Goal: Information Seeking & Learning: Learn about a topic

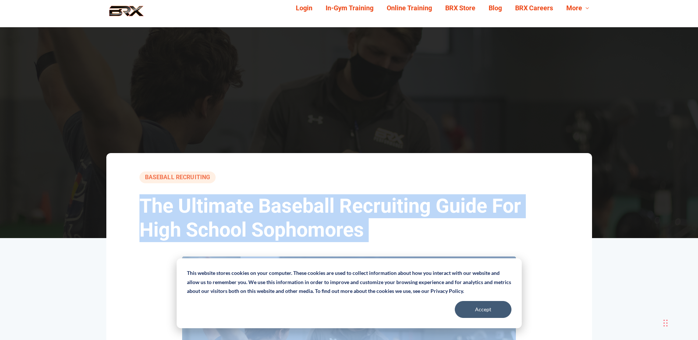
drag, startPoint x: 340, startPoint y: 148, endPoint x: 145, endPoint y: 195, distance: 200.6
drag, startPoint x: 145, startPoint y: 195, endPoint x: 214, endPoint y: 205, distance: 69.6
copy div "The Ultimate Baseball Recruiting Guide For High School Sophomores BRX Performan…"
click at [441, 231] on h1 "The Ultimate Baseball Recruiting Guide For High School Sophomores" at bounding box center [348, 218] width 419 height 48
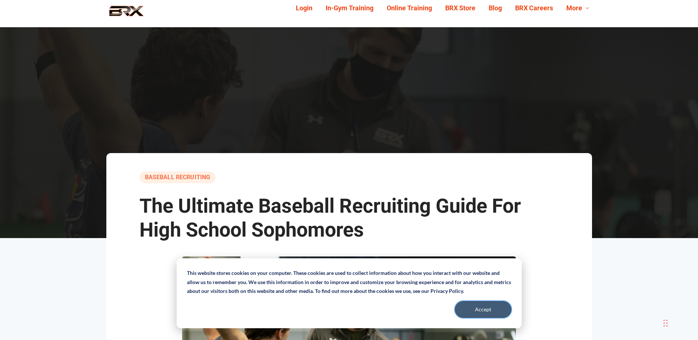
click at [479, 309] on button "Accept" at bounding box center [483, 309] width 57 height 17
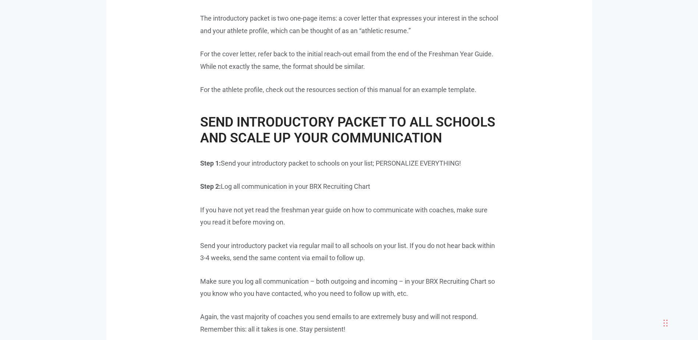
scroll to position [2428, 0]
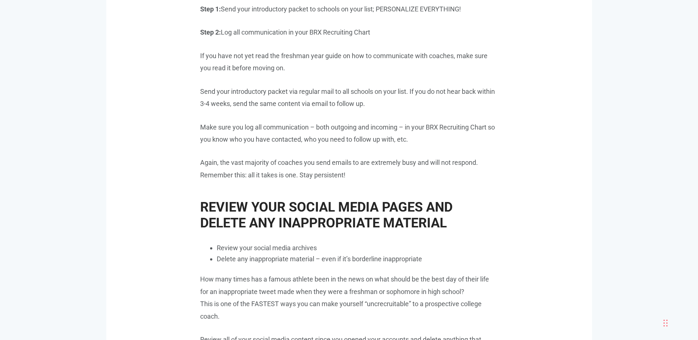
click at [376, 173] on p "Again, the vast majority of coaches you send emails to are extremely busy and w…" at bounding box center [349, 168] width 298 height 25
click at [389, 122] on p "Make sure you log all communication – both outgoing and incoming – in your BRX …" at bounding box center [349, 133] width 298 height 25
click at [362, 67] on p "If you have not yet read the freshman year guide on how to communicate with coa…" at bounding box center [349, 62] width 298 height 25
click at [301, 67] on p "If you have not yet read the freshman year guide on how to communicate with coa…" at bounding box center [349, 62] width 298 height 25
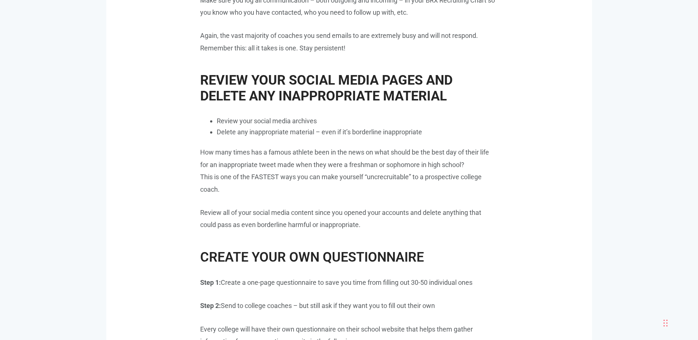
scroll to position [2575, 0]
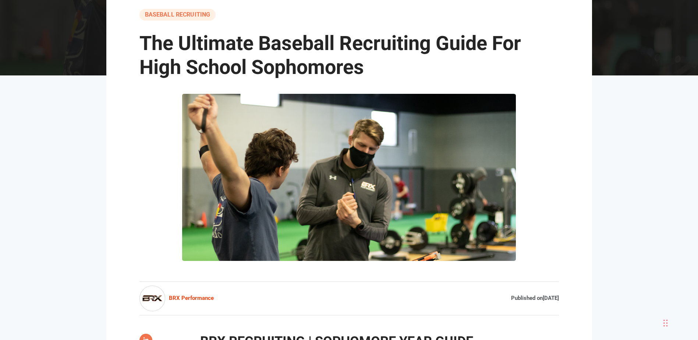
scroll to position [0, 0]
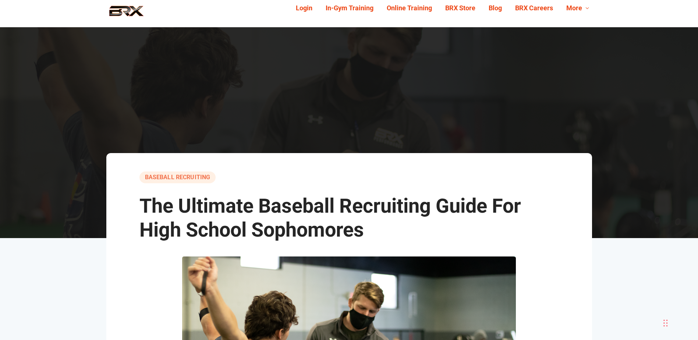
click at [193, 177] on link "Baseball Recruiting" at bounding box center [177, 177] width 77 height 12
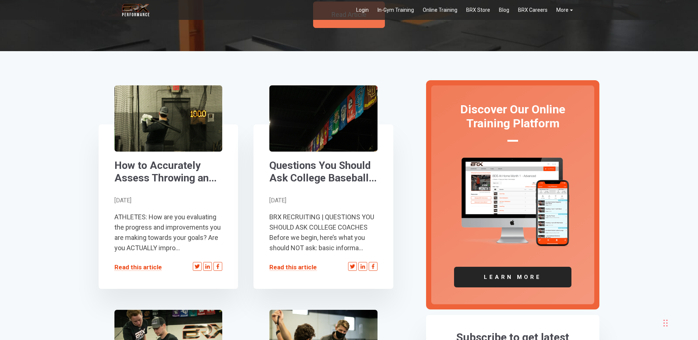
scroll to position [147, 0]
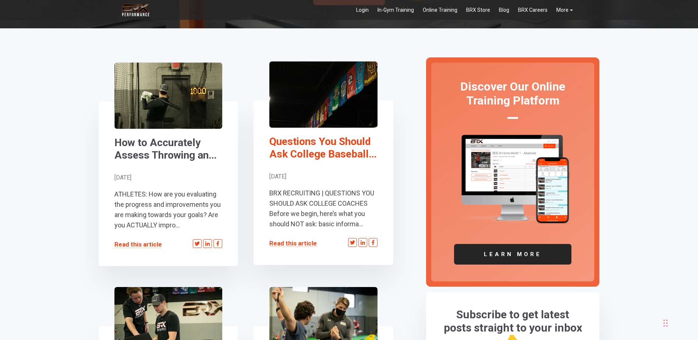
click at [336, 155] on link "Questions You Should Ask College Baseball Coaches During The Recruiting Process" at bounding box center [323, 147] width 108 height 25
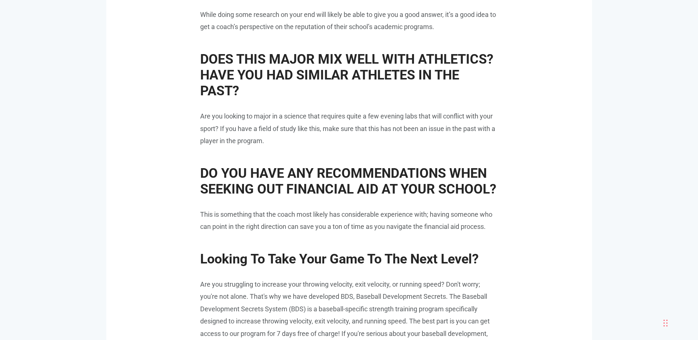
scroll to position [2207, 0]
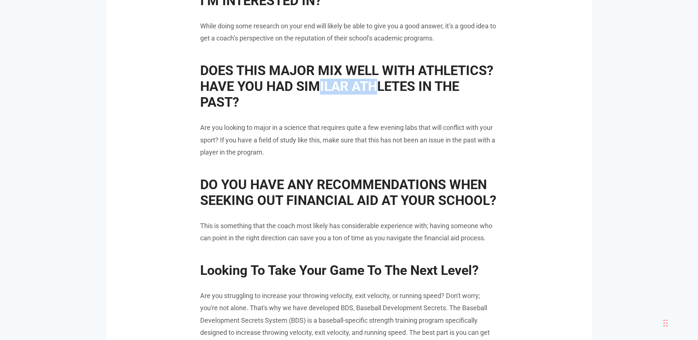
drag, startPoint x: 319, startPoint y: 79, endPoint x: 375, endPoint y: 89, distance: 57.2
click at [375, 89] on span "DOES THIS MAJOR MIX WELL WITH ATHLETICS? HAVE YOU HAD SIMILAR ATHLETES IN THE P…" at bounding box center [346, 86] width 293 height 47
drag, startPoint x: 375, startPoint y: 89, endPoint x: 462, endPoint y: 93, distance: 86.9
click at [463, 93] on h2 "DOES THIS MAJOR MIX WELL WITH ATHLETICS? HAVE YOU HAD SIMILAR ATHLETES IN THE P…" at bounding box center [349, 83] width 298 height 55
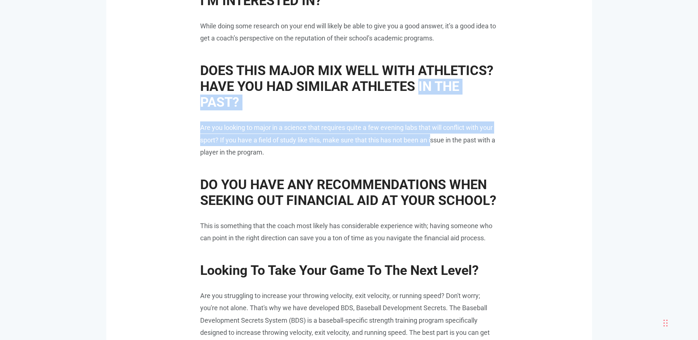
drag, startPoint x: 416, startPoint y: 92, endPoint x: 432, endPoint y: 139, distance: 50.4
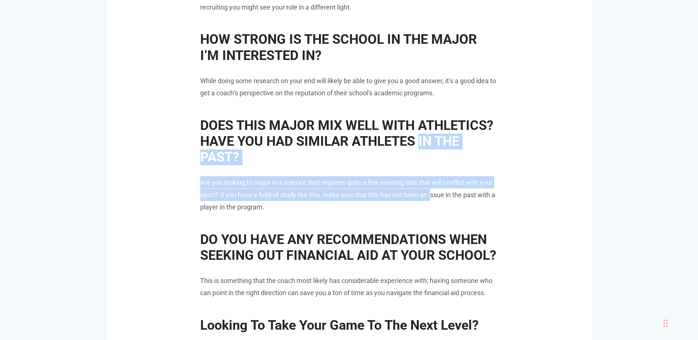
scroll to position [2134, 0]
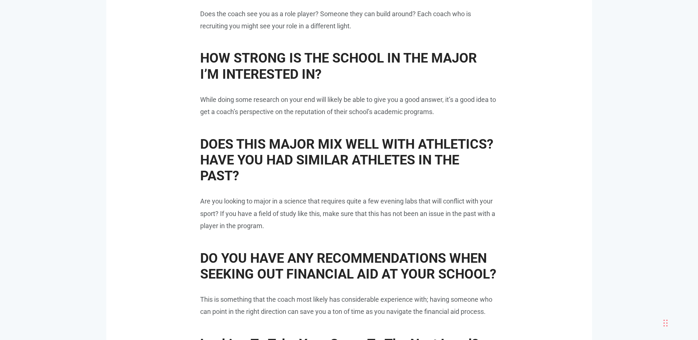
click at [397, 130] on h2 "DOES THIS MAJOR MIX WELL WITH ATHLETICS? HAVE YOU HAD SIMILAR ATHLETES IN THE P…" at bounding box center [349, 156] width 298 height 55
drag, startPoint x: 335, startPoint y: 95, endPoint x: 315, endPoint y: 92, distance: 20.1
drag, startPoint x: 315, startPoint y: 92, endPoint x: 346, endPoint y: 69, distance: 38.1
click at [346, 69] on h2 "HOW STRONG IS THE SCHOOL IN THE MAJOR I’M INTERESTED IN?" at bounding box center [349, 62] width 298 height 39
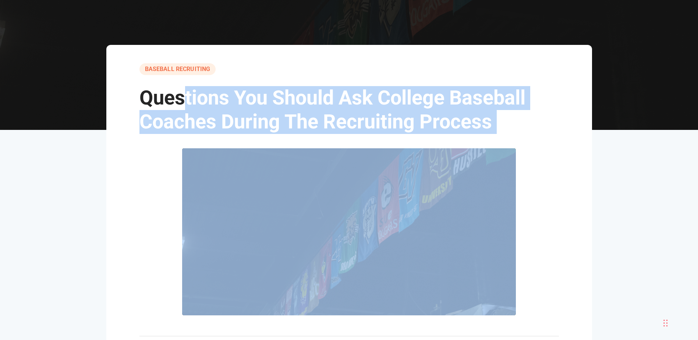
scroll to position [104, 0]
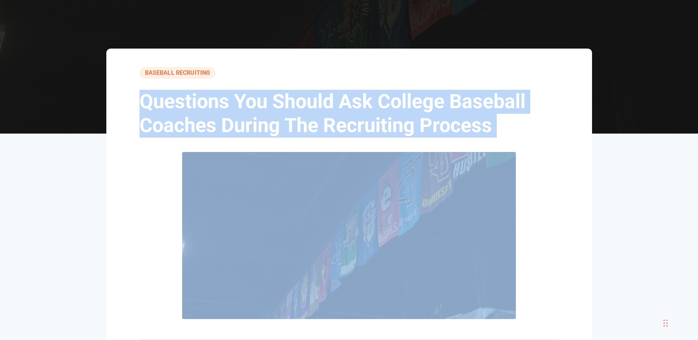
drag, startPoint x: 491, startPoint y: 217, endPoint x: 137, endPoint y: 111, distance: 369.4
drag, startPoint x: 137, startPoint y: 111, endPoint x: 141, endPoint y: 111, distance: 4.0
copy div "Questions You Should Ask College Baseball Coaches During The Recruiting Process…"
click at [157, 73] on link "Baseball Recruiting" at bounding box center [177, 73] width 77 height 12
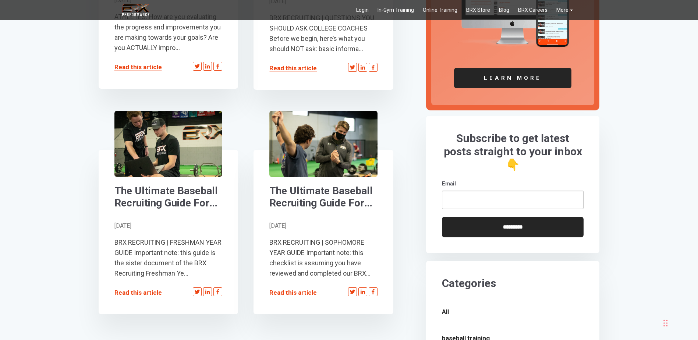
scroll to position [368, 0]
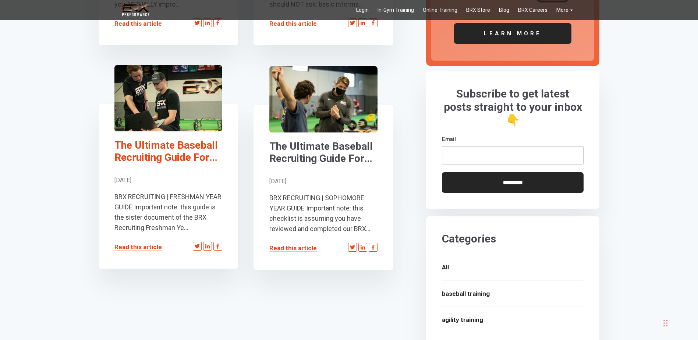
click at [184, 158] on link "The Ultimate Baseball Recruiting Guide For High School Freshmen" at bounding box center [168, 151] width 108 height 25
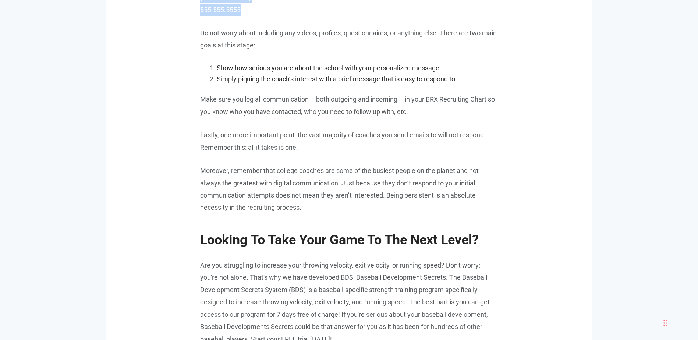
scroll to position [4985, 0]
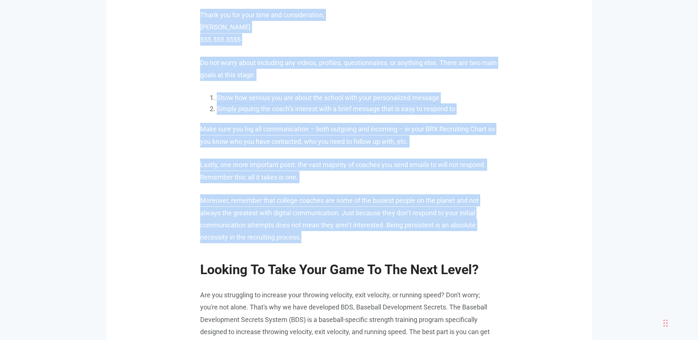
drag, startPoint x: 135, startPoint y: 51, endPoint x: 310, endPoint y: 224, distance: 246.4
drag, startPoint x: 310, startPoint y: 224, endPoint x: 297, endPoint y: 204, distance: 24.4
copy div "Lor Ipsumdol Sitametc Adipiscing Elits Doe Temp Incidi Utlabore ETD Magnaaliqua…"
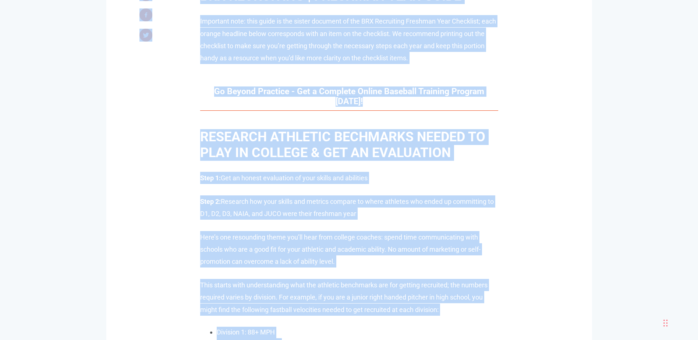
scroll to position [552, 0]
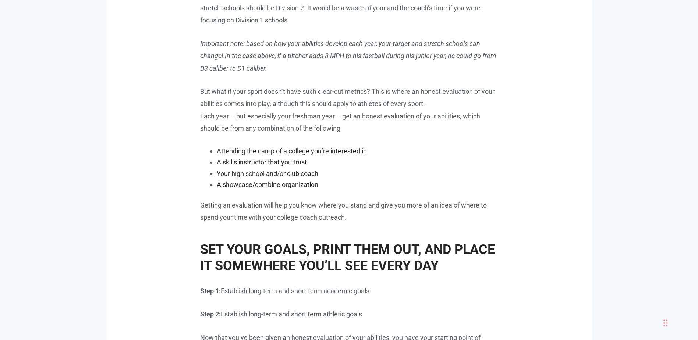
scroll to position [993, 0]
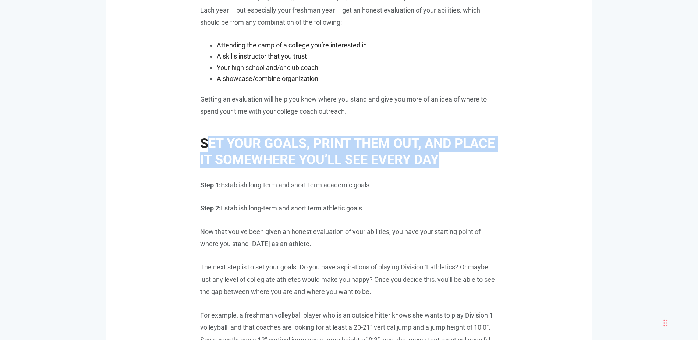
drag, startPoint x: 448, startPoint y: 151, endPoint x: 205, endPoint y: 141, distance: 243.8
click at [205, 141] on h2 "SET YOUR GOALS, PRINT THEM OUT, AND PLACE IT SOMEWHERE YOU’LL SEE EVERY DAY" at bounding box center [349, 147] width 298 height 39
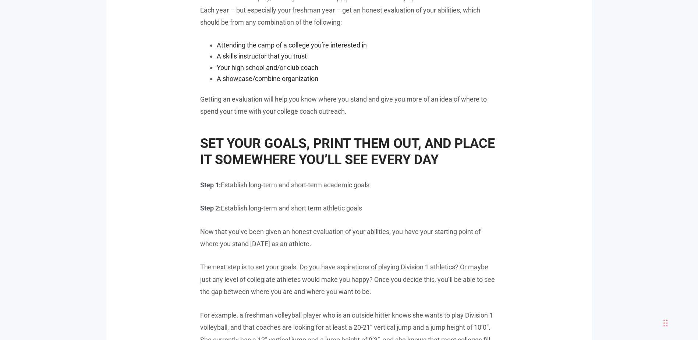
drag, startPoint x: 205, startPoint y: 141, endPoint x: 293, endPoint y: 174, distance: 94.8
click at [293, 179] on p "Step 1: Establish long-term and short-term academic goals" at bounding box center [349, 185] width 298 height 12
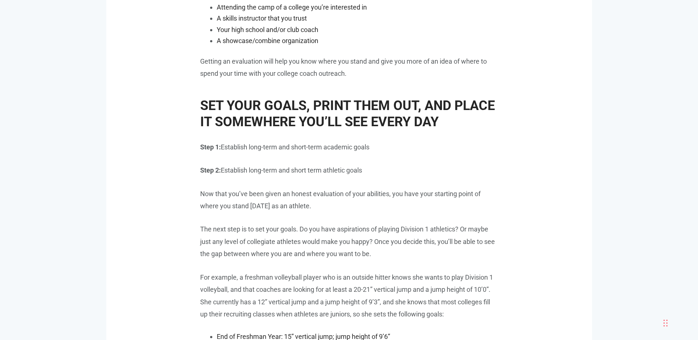
scroll to position [1030, 0]
